Goal: Information Seeking & Learning: Learn about a topic

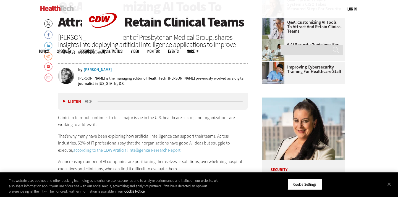
scroll to position [276, 0]
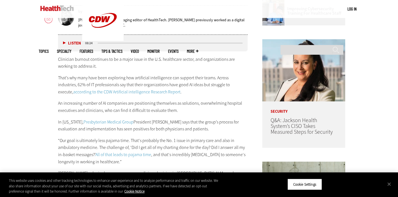
click at [64, 42] on button "Listen" at bounding box center [72, 43] width 18 height 4
click at [109, 42] on div "media player" at bounding box center [170, 43] width 147 height 3
click at [101, 43] on div "media player" at bounding box center [170, 43] width 145 height 1
click at [104, 43] on div "media player" at bounding box center [170, 43] width 145 height 1
click at [110, 42] on div "media player" at bounding box center [170, 43] width 147 height 3
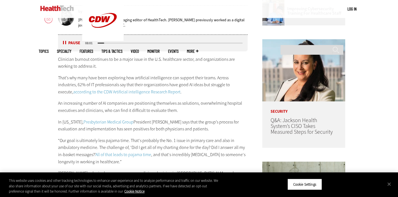
click at [112, 43] on div "media player" at bounding box center [170, 43] width 145 height 1
click at [64, 40] on div "Listen Pause 07:30" at bounding box center [153, 43] width 190 height 17
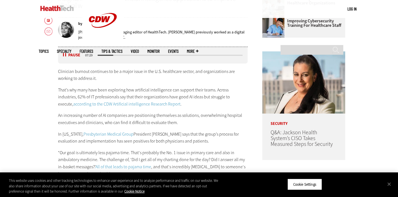
scroll to position [264, 0]
click at [65, 54] on button "Pause" at bounding box center [71, 55] width 17 height 4
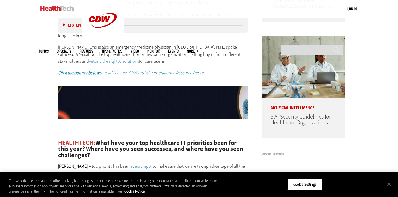
scroll to position [403, 0]
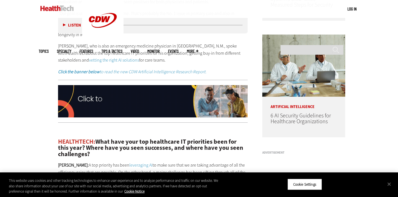
click at [89, 59] on link "vetting the right AI solutions" at bounding box center [114, 60] width 50 height 6
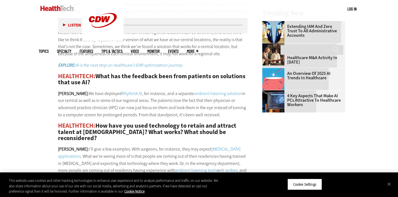
scroll to position [686, 0]
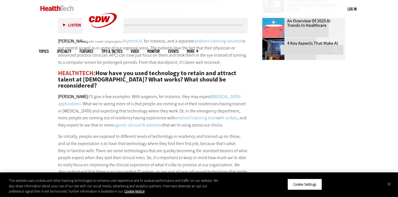
click at [231, 58] on p "SHAFER: We have deployed RhythmX AI , for instance, and a separate ambient list…" at bounding box center [153, 52] width 190 height 28
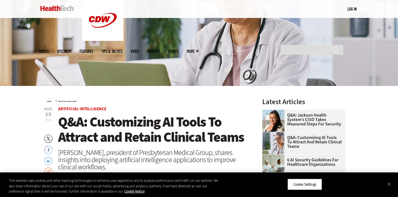
scroll to position [177, 0]
